Goal: Check status: Check status

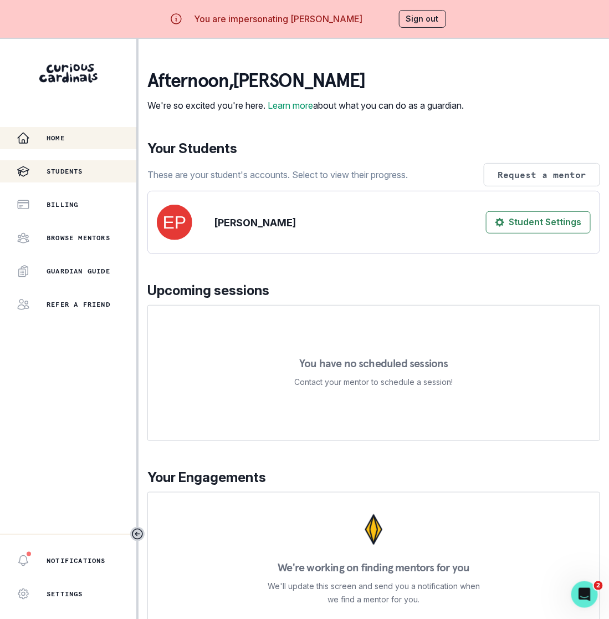
click at [126, 169] on div "Students" at bounding box center [77, 171] width 120 height 13
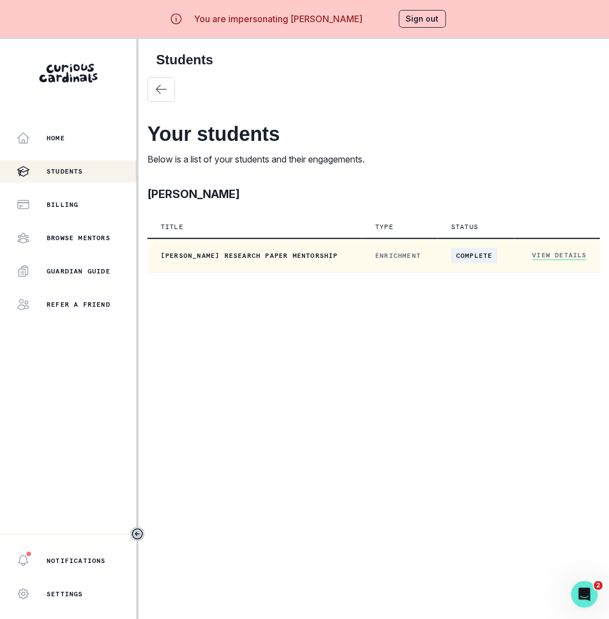
click at [559, 257] on link "View Details" at bounding box center [560, 255] width 54 height 9
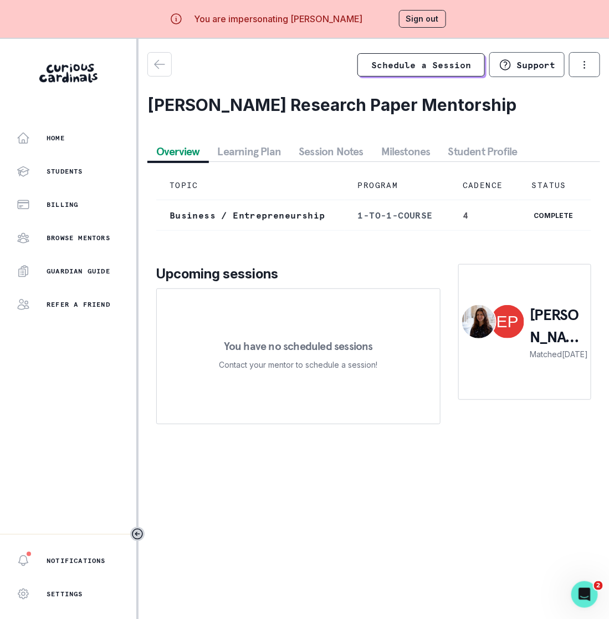
click at [256, 146] on button "Learning Plan" at bounding box center [249, 151] width 81 height 20
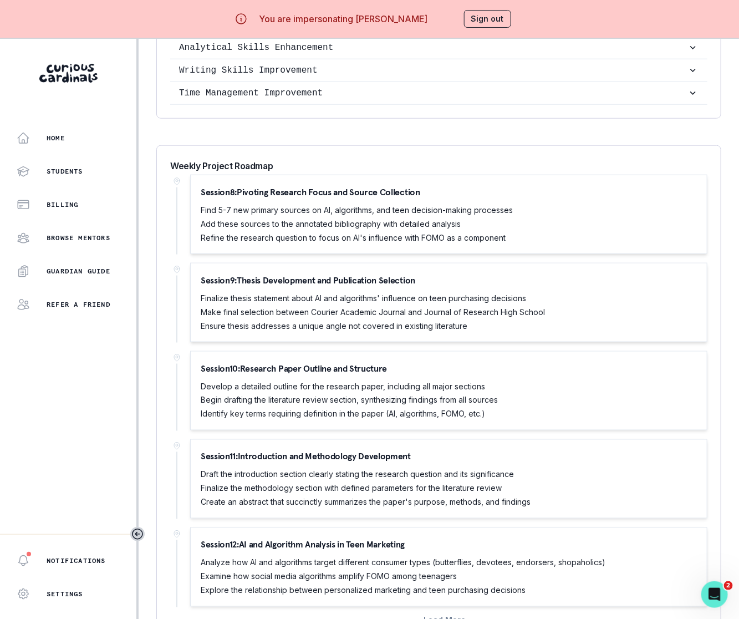
scroll to position [38, 0]
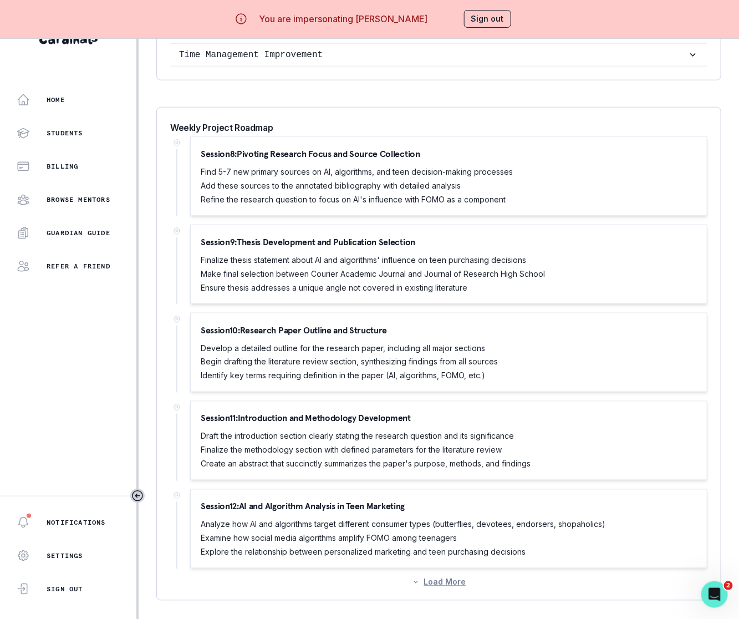
click at [440, 580] on button "Load More" at bounding box center [439, 581] width 54 height 9
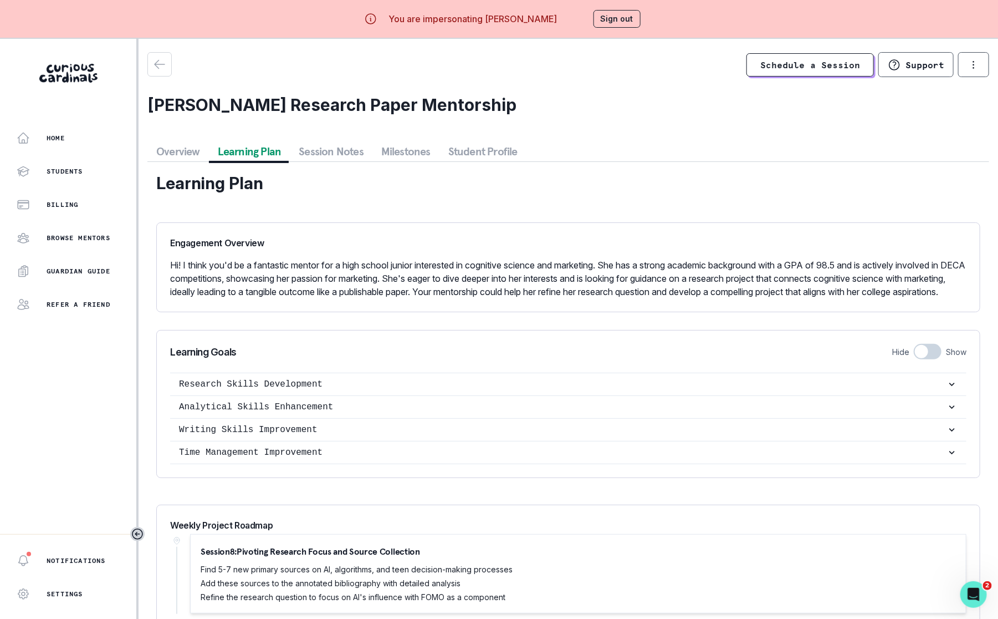
scroll to position [67, 0]
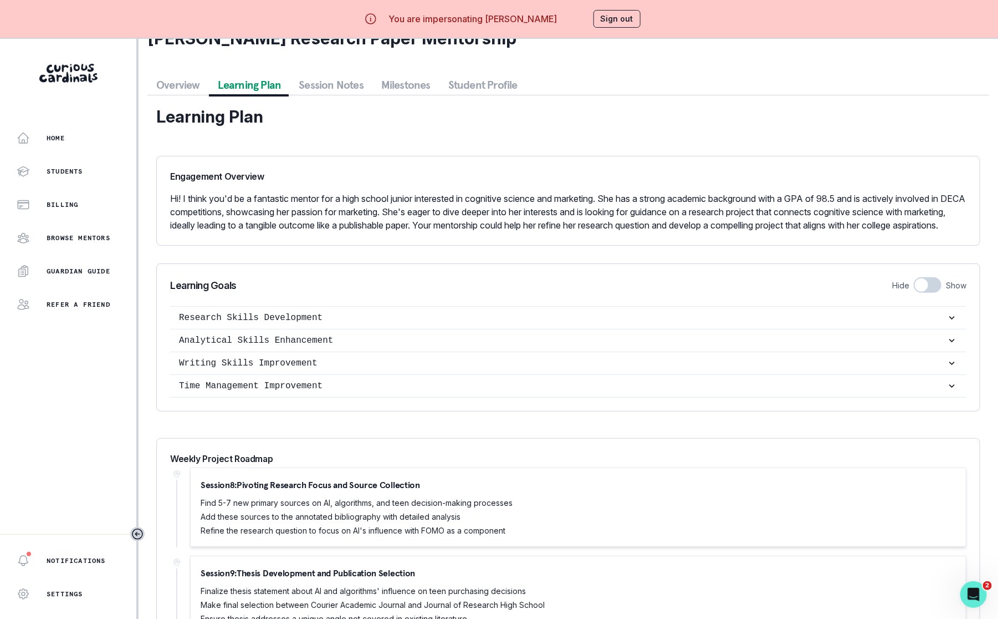
click at [609, 292] on span at bounding box center [921, 284] width 13 height 13
click at [609, 277] on input "checkbox" at bounding box center [914, 277] width 1 height 1
checkbox input "true"
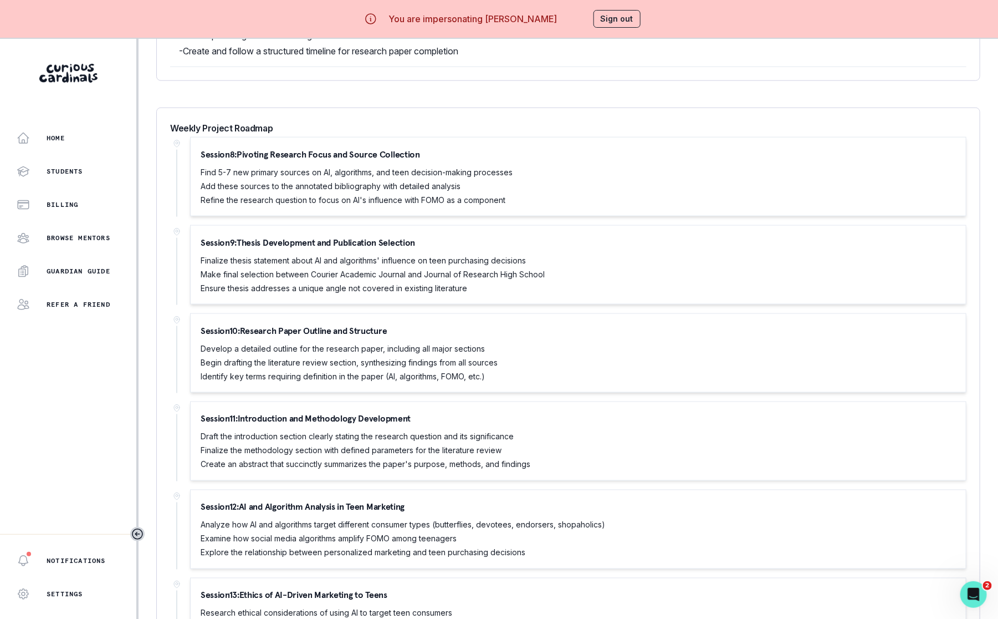
scroll to position [637, 0]
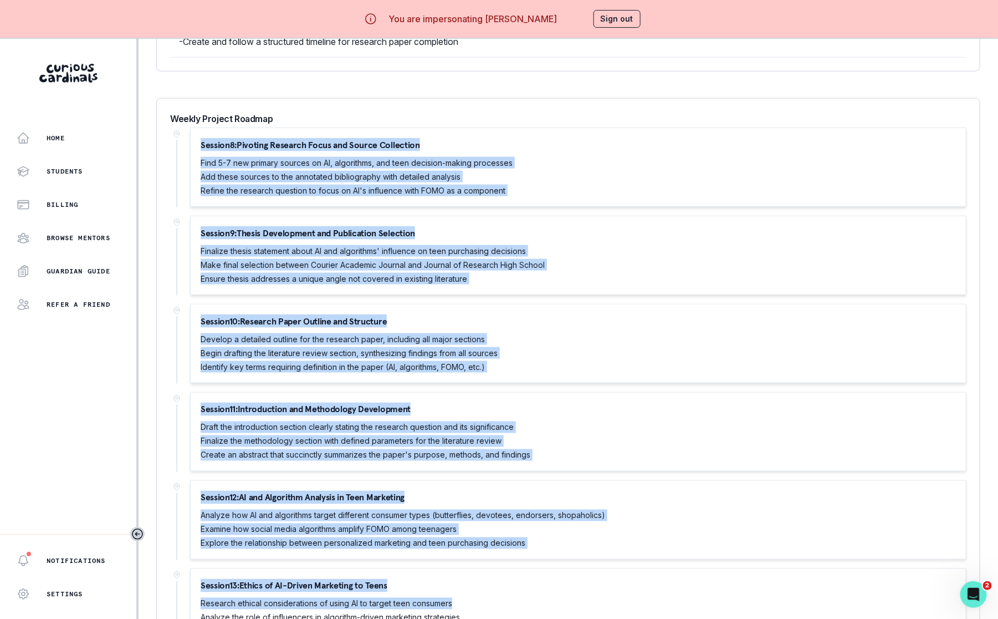
drag, startPoint x: 202, startPoint y: 157, endPoint x: 478, endPoint y: 615, distance: 534.7
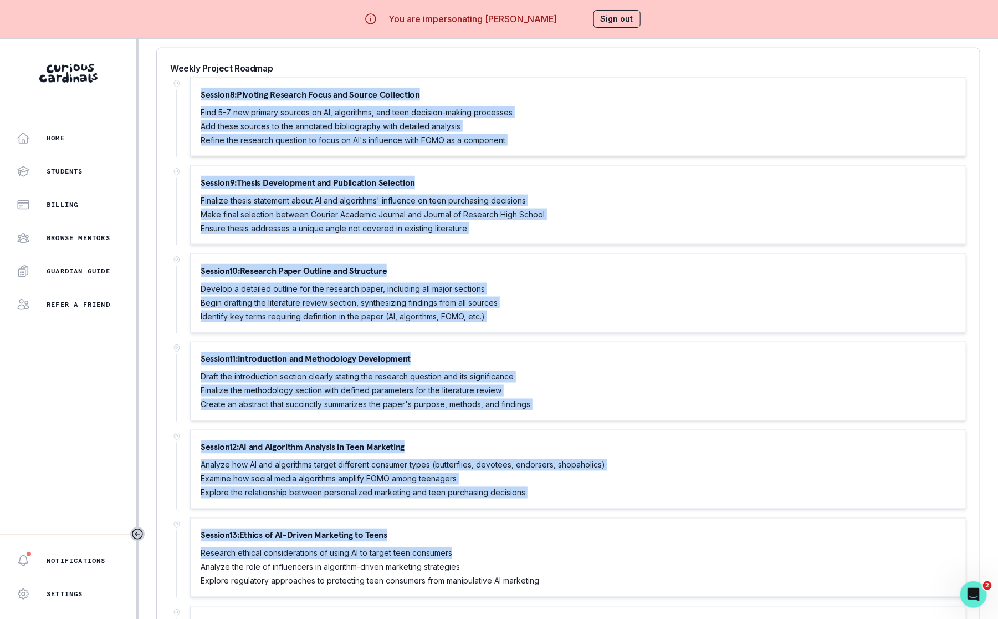
scroll to position [692, 0]
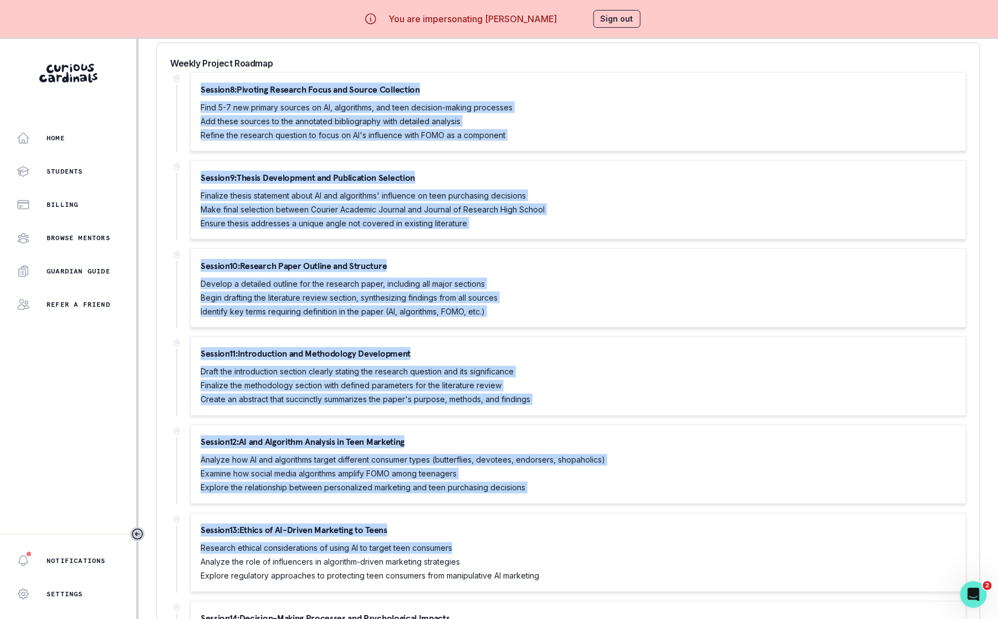
click at [503, 534] on div "Session 13 : Ethics of AI-Driven Marketing to Teens Research ethical considerat…" at bounding box center [579, 552] width 756 height 58
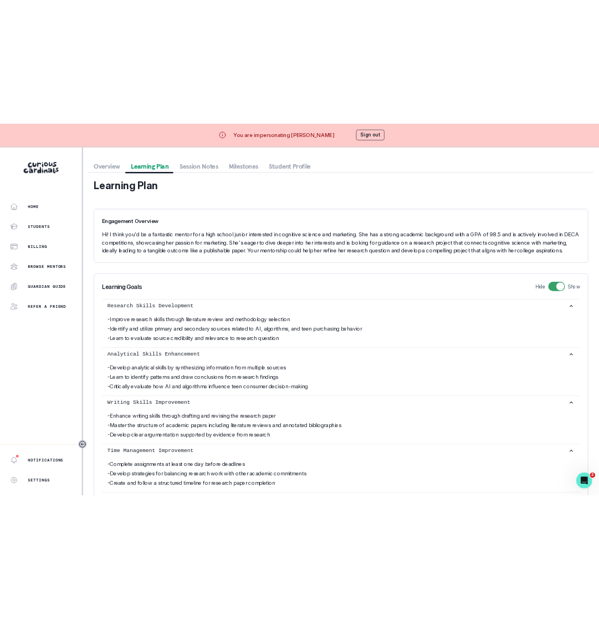
scroll to position [0, 0]
